Goal: Information Seeking & Learning: Find specific fact

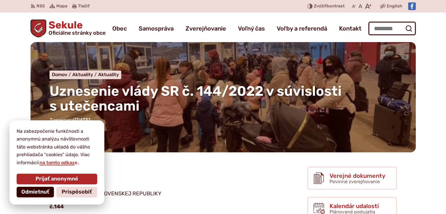
click at [39, 192] on span "Odmietnuť" at bounding box center [35, 192] width 28 height 7
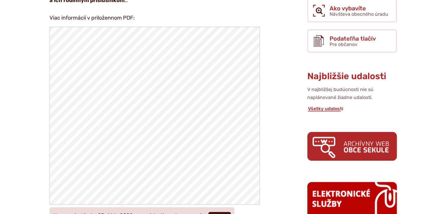
scroll to position [267, 0]
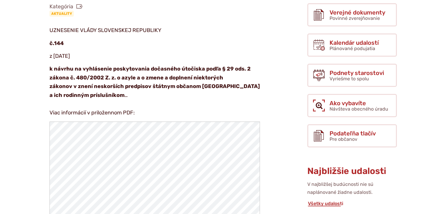
scroll to position [178, 0]
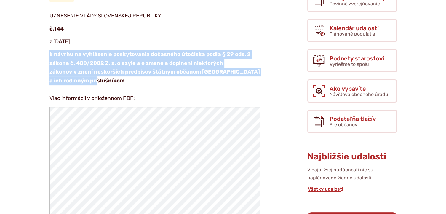
drag, startPoint x: 49, startPoint y: 53, endPoint x: 108, endPoint y: 79, distance: 64.7
click at [108, 79] on article "Kategória Aktuality UZNESENIE VLÁDY SLOVENSKEJ REPUBLIKY č. 144 z [DATE] k návr…" at bounding box center [159, 169] width 277 height 366
copy strong "k návrhu na vyhlásenie poskytovania dočasného útočiska podľa § 29 ods. 2 zákona…"
drag, startPoint x: 51, startPoint y: 15, endPoint x: 98, endPoint y: 37, distance: 52.5
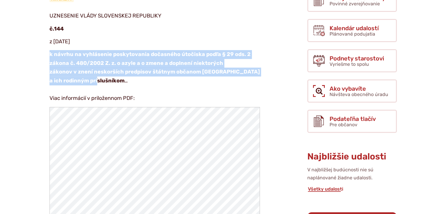
click at [98, 37] on article "Kategória Aktuality UZNESENIE VLÁDY SLOVENSKEJ REPUBLIKY č. 144 z 28. februára …" at bounding box center [159, 169] width 277 height 366
copy article "UZNESENIE VLÁDY SLOVENSKEJ REPUBLIKY č. 144 z 28. februára 2022"
